Goal: Information Seeking & Learning: Learn about a topic

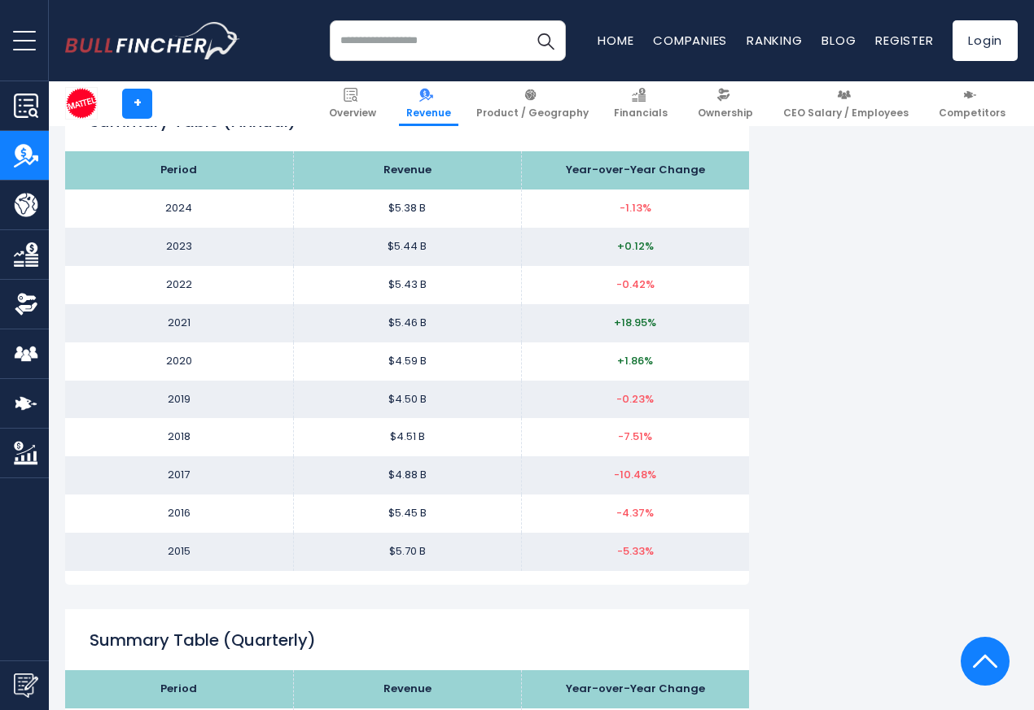
scroll to position [1778, 0]
